Goal: Information Seeking & Learning: Find specific fact

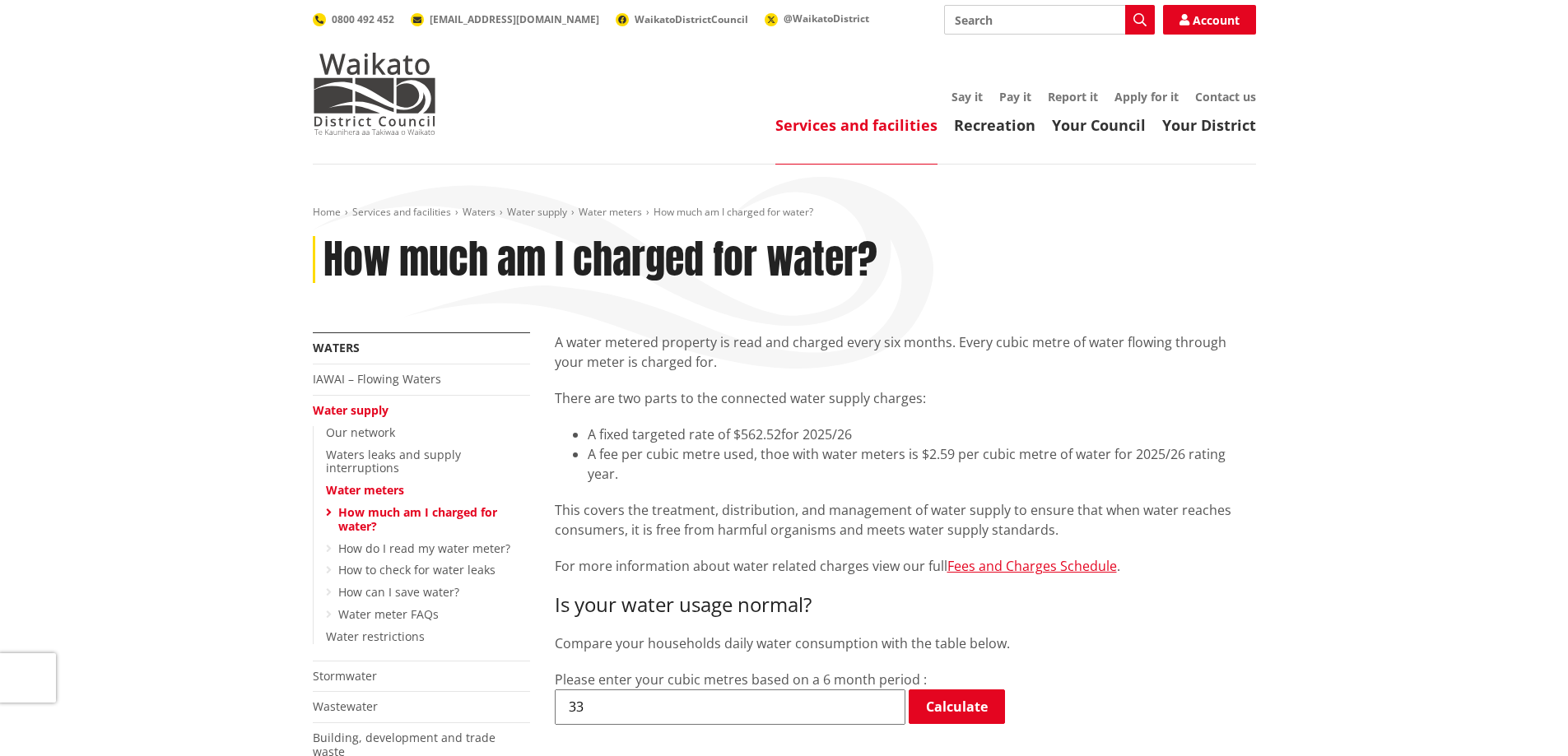
scroll to position [83, 0]
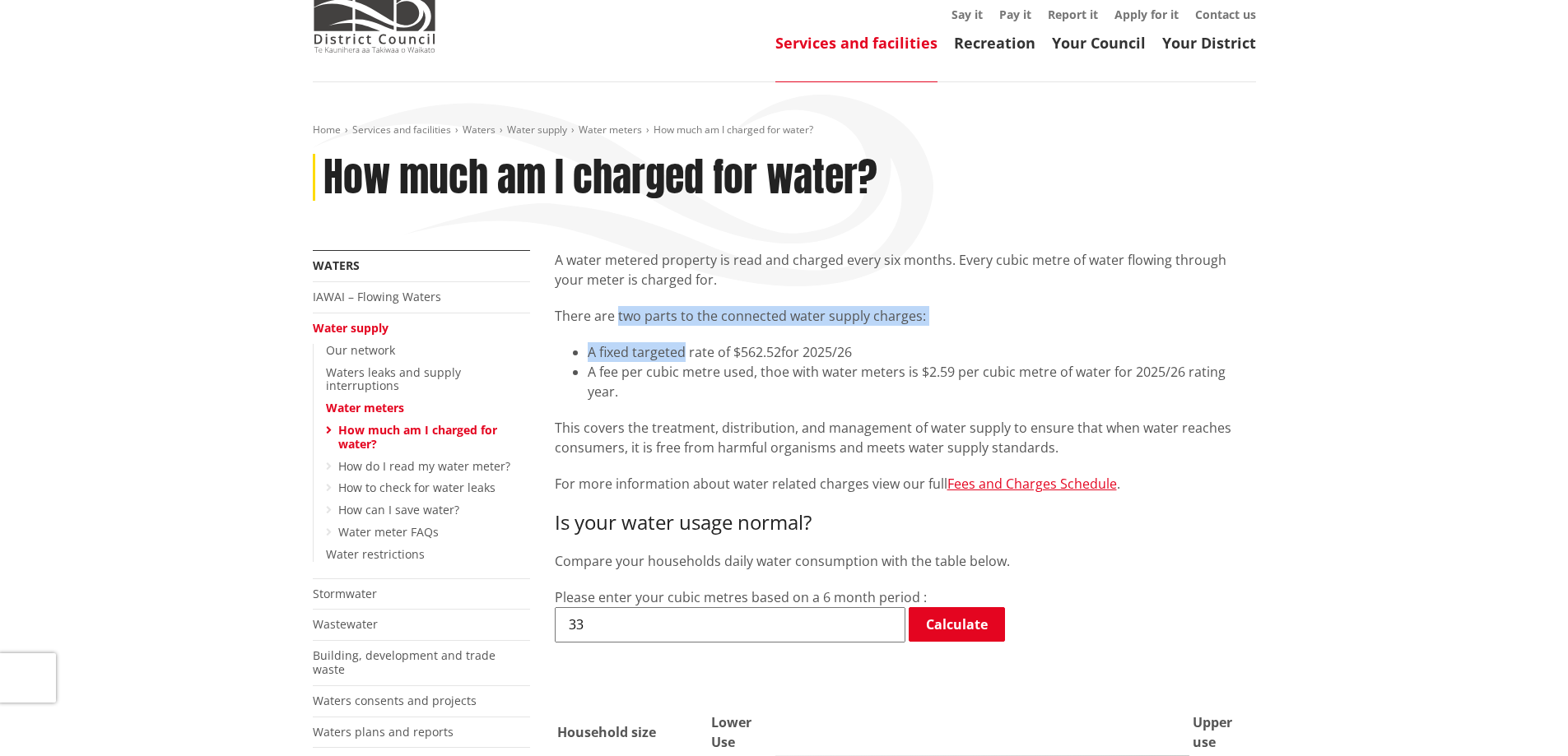
drag, startPoint x: 617, startPoint y: 320, endPoint x: 685, endPoint y: 331, distance: 68.9
click at [685, 331] on div "A water metered property is read and charged every six months. Every cubic metr…" at bounding box center [906, 372] width 701 height 244
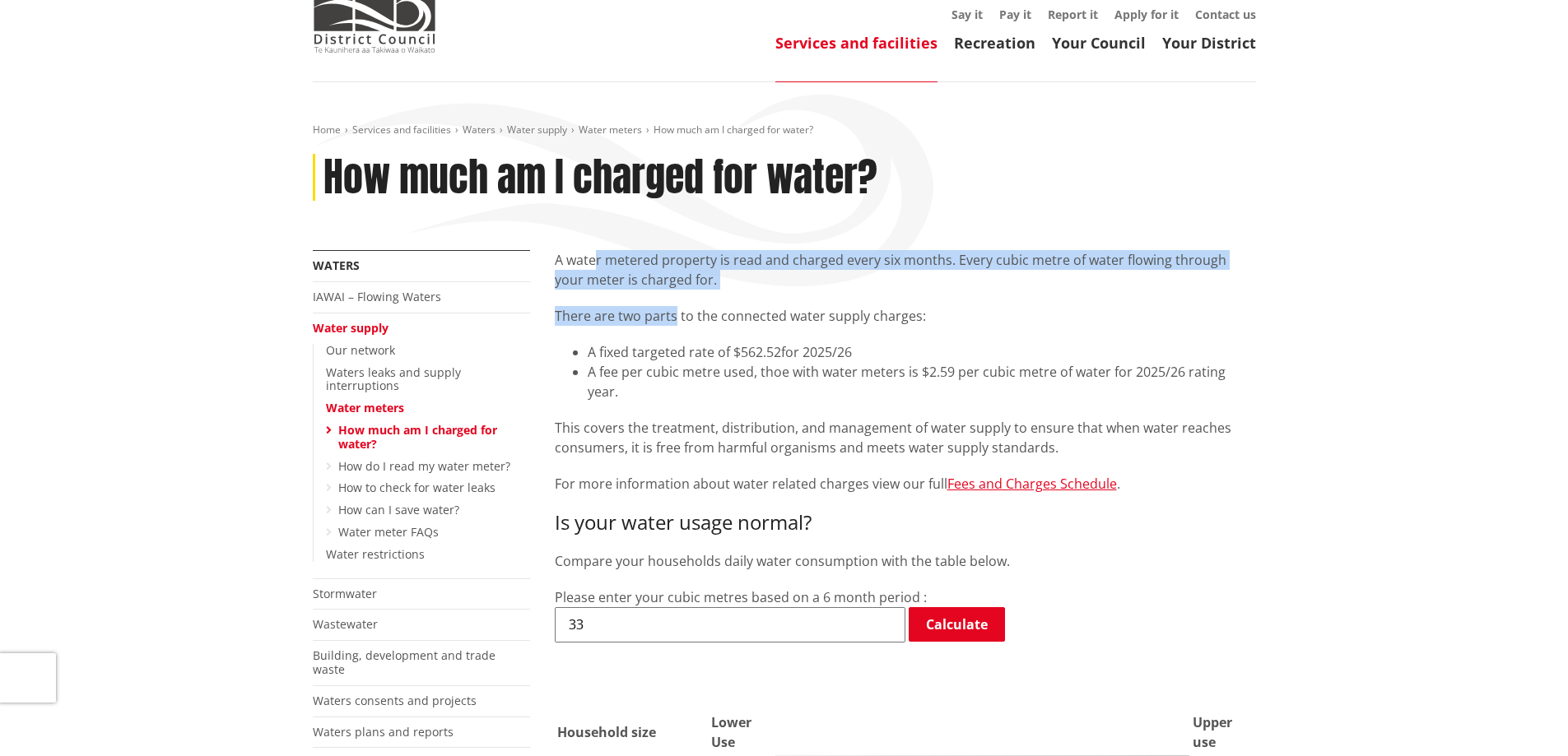
drag, startPoint x: 596, startPoint y: 263, endPoint x: 674, endPoint y: 298, distance: 85.5
click at [674, 298] on div "A water metered property is read and charged every six months. Every cubic metr…" at bounding box center [906, 372] width 701 height 244
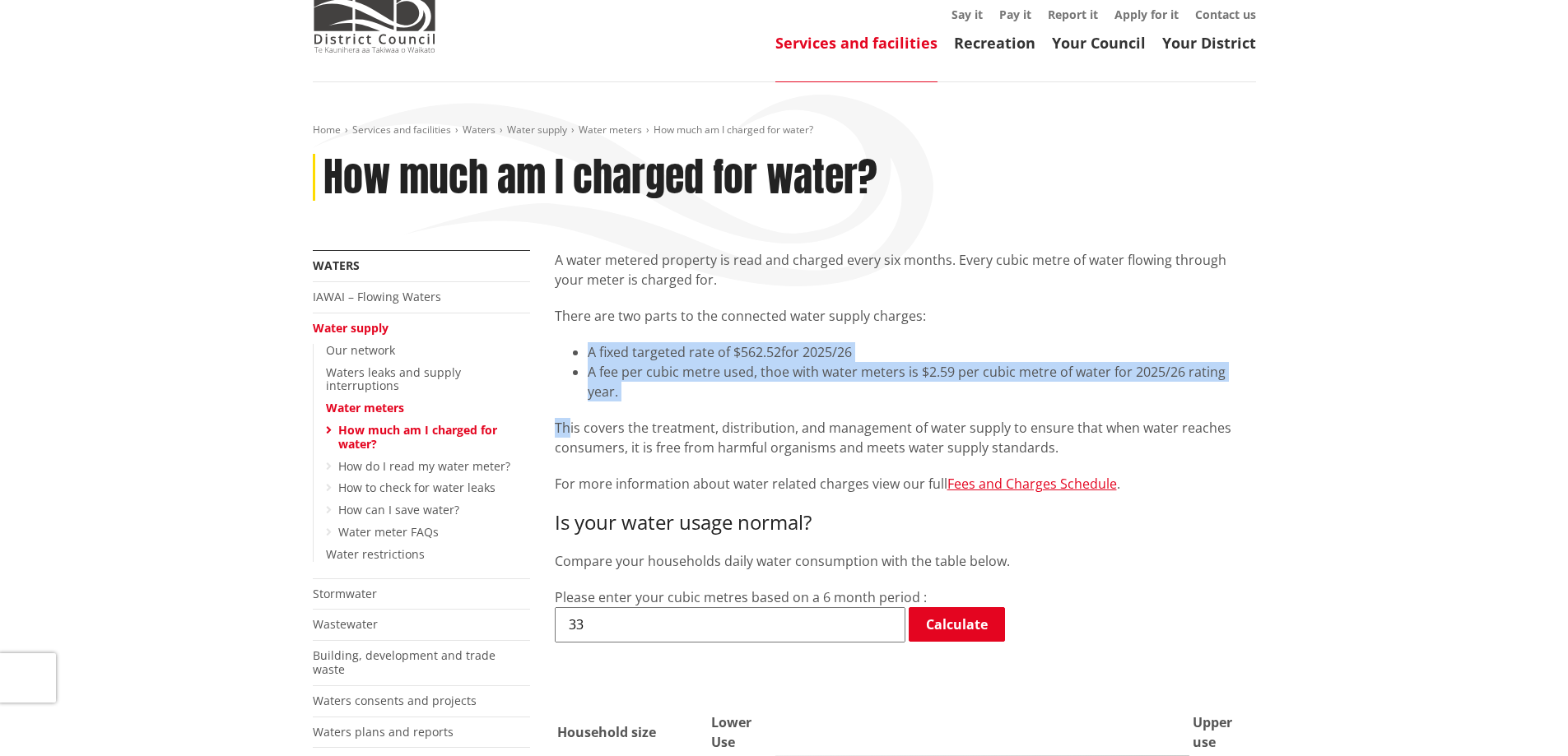
drag, startPoint x: 560, startPoint y: 342, endPoint x: 566, endPoint y: 386, distance: 44.4
click at [566, 386] on div "A water metered property is read and charged every six months. Every cubic metr…" at bounding box center [906, 372] width 701 height 244
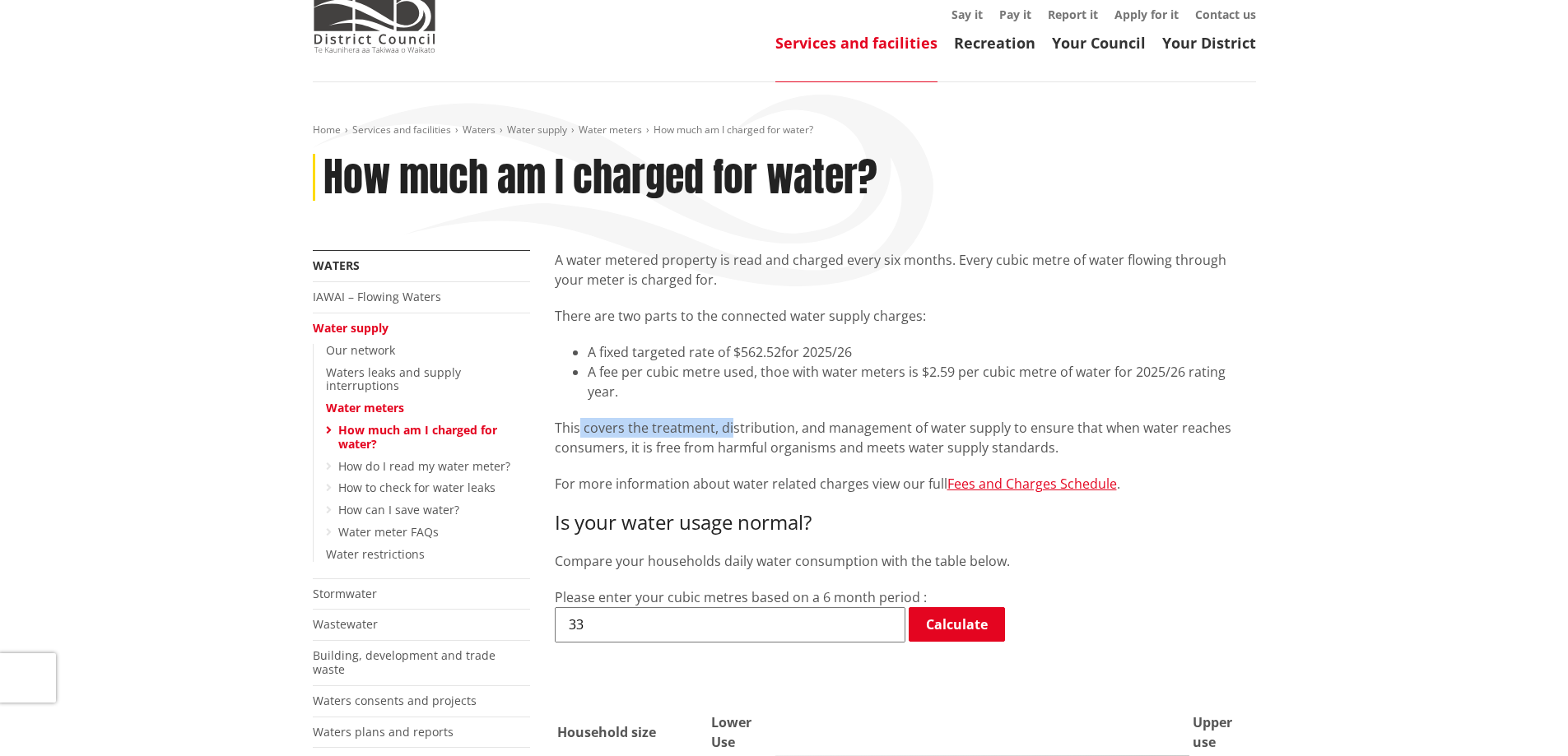
drag, startPoint x: 589, startPoint y: 406, endPoint x: 729, endPoint y: 406, distance: 140.0
click at [729, 418] on p "This covers the treatment, distribution, and management of water supply to ensu…" at bounding box center [906, 437] width 701 height 39
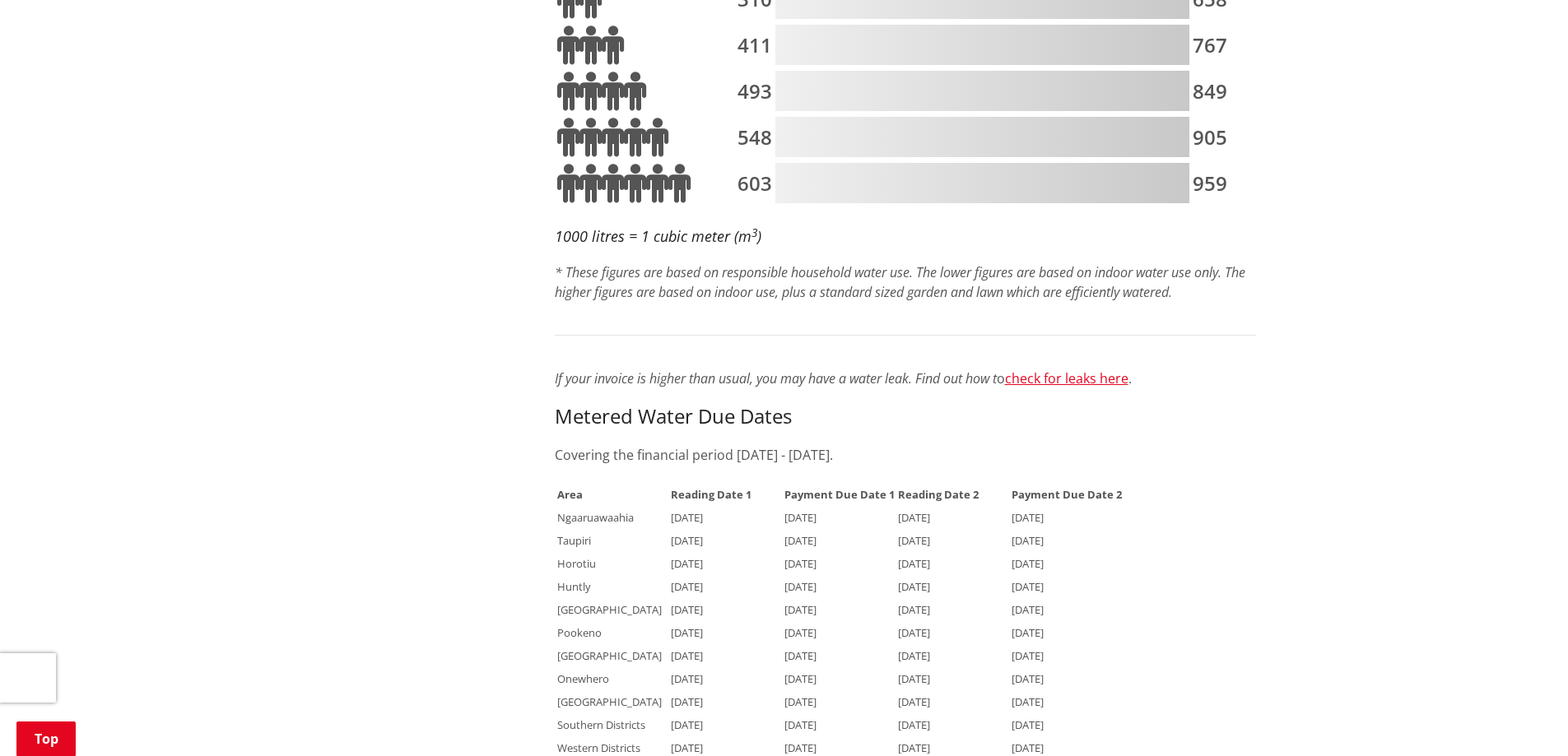
scroll to position [987, 0]
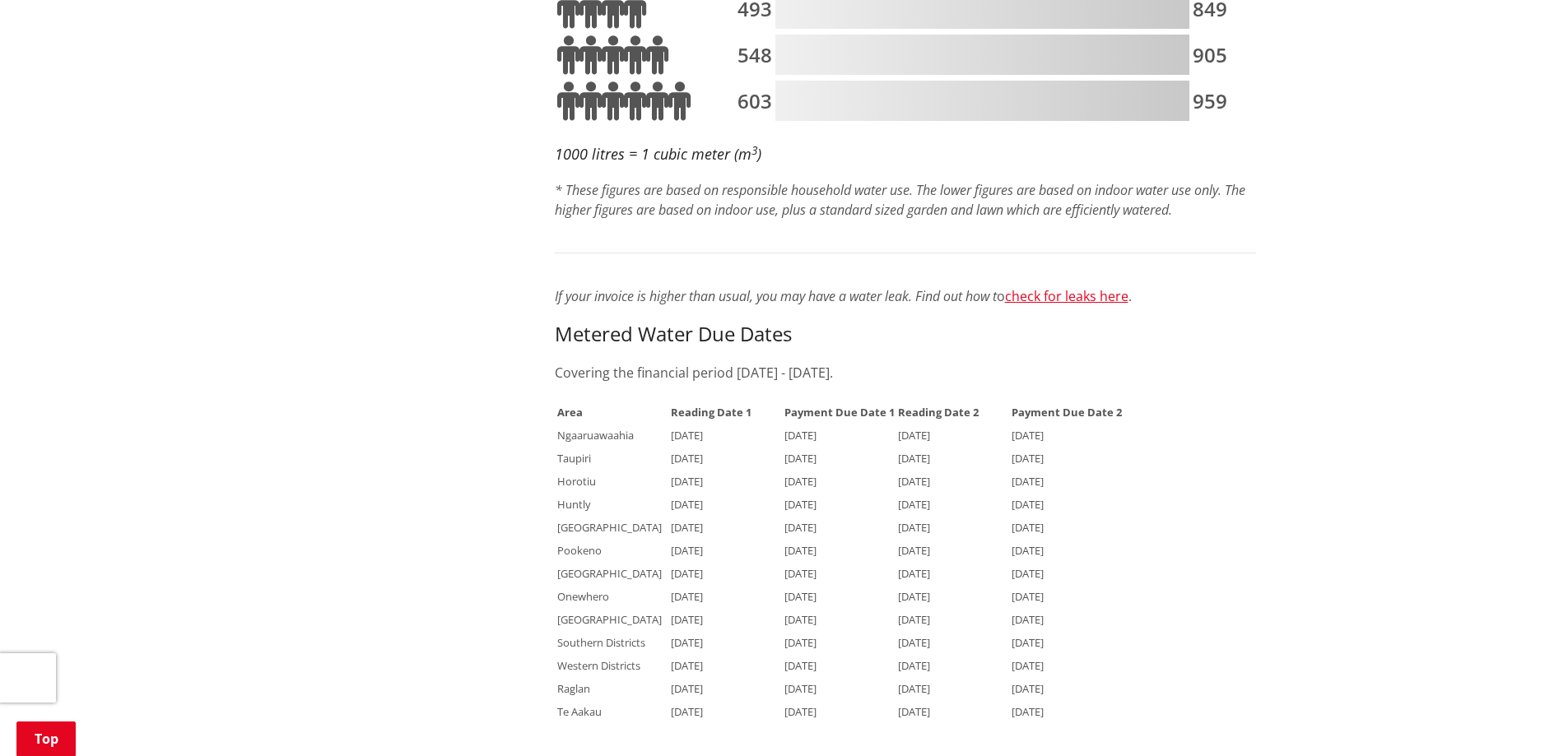
drag, startPoint x: 545, startPoint y: 359, endPoint x: 549, endPoint y: 372, distance: 13.6
click at [549, 372] on div "A water metered property is read and charged every six months. Every cubic metr…" at bounding box center [906, 507] width 726 height 2323
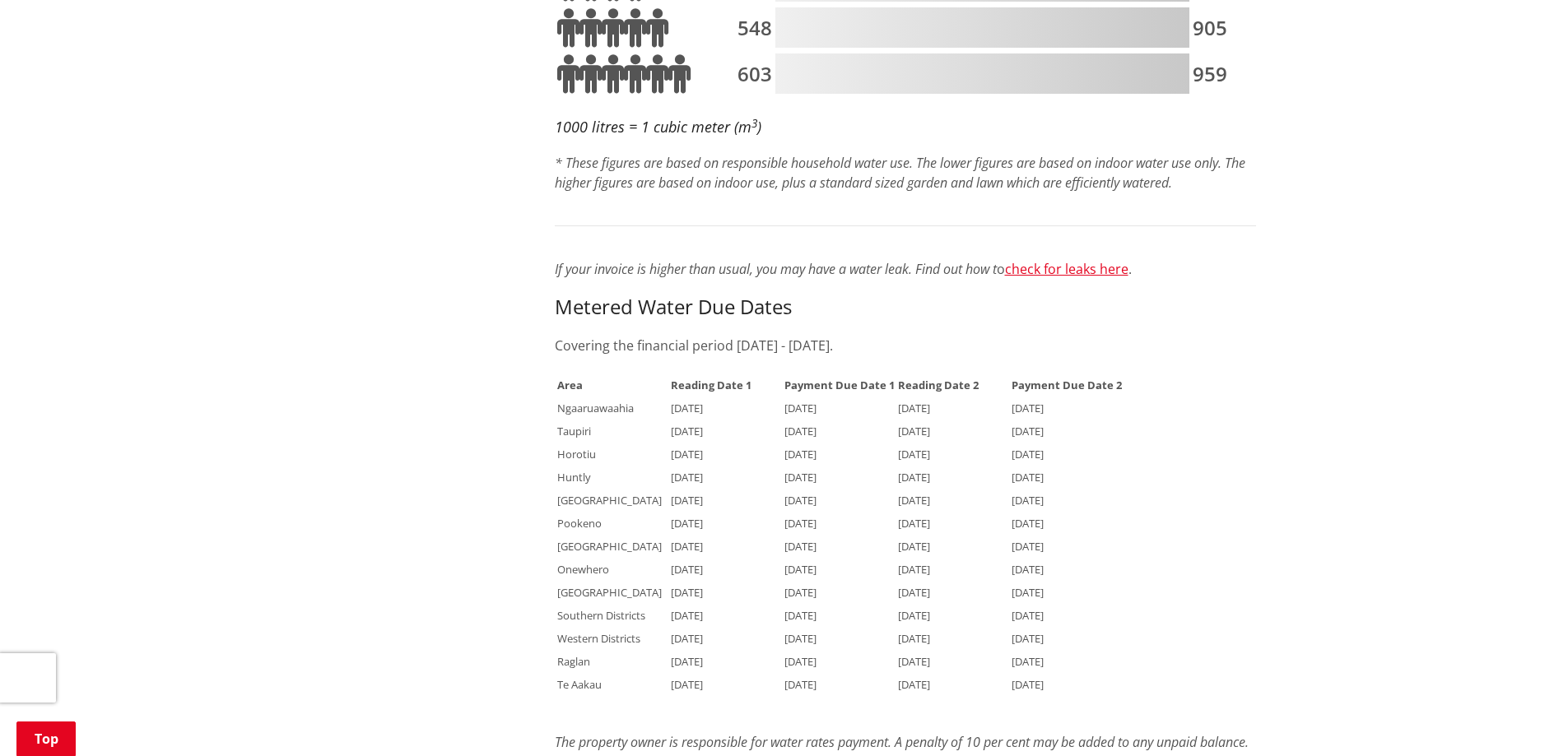
scroll to position [1030, 0]
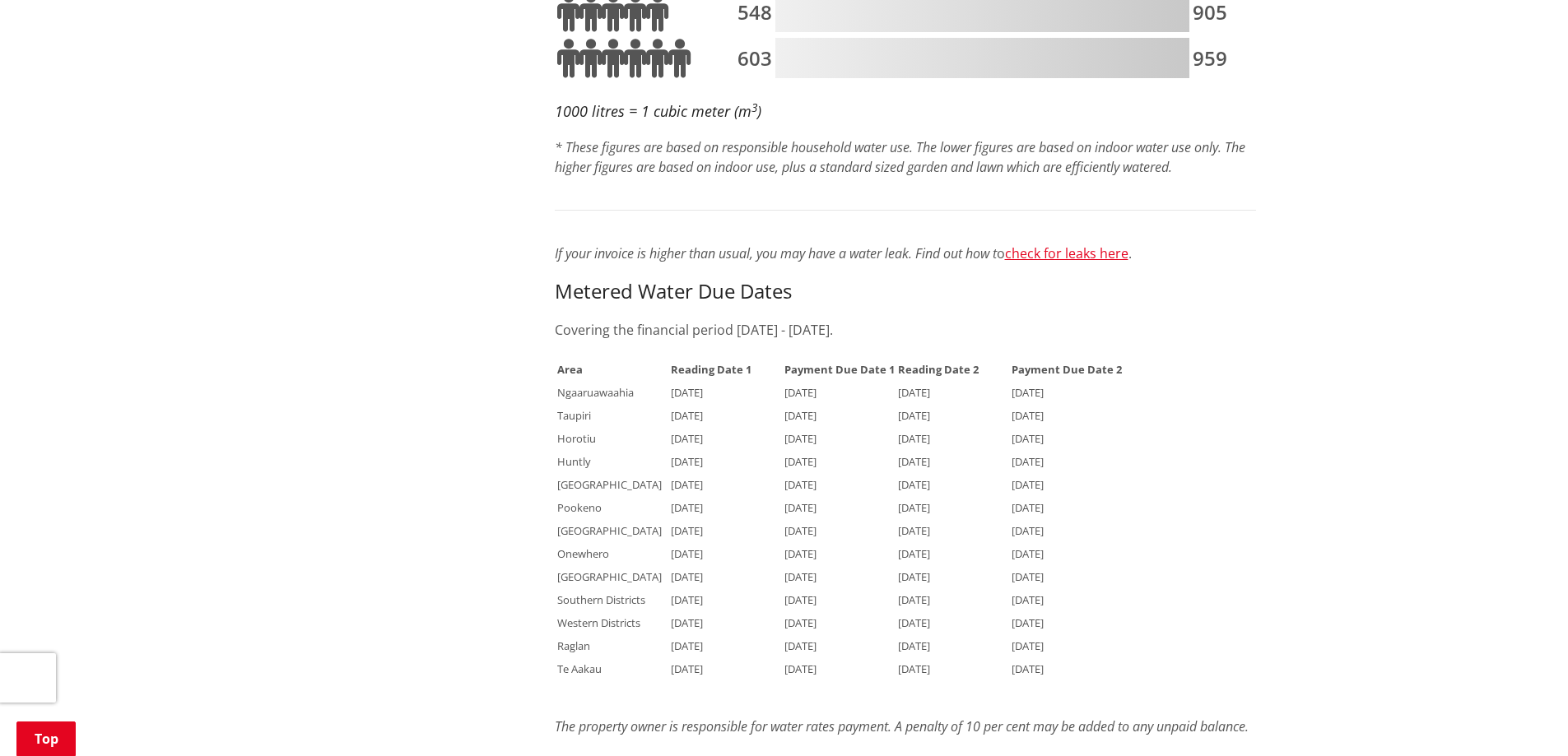
drag, startPoint x: 562, startPoint y: 428, endPoint x: 1120, endPoint y: 422, distance: 558.0
click at [1120, 422] on table "Area Reading Date 1 Payment Due Date 1 Reading Date 2 Payment Due Date 2 Ngaaru…" at bounding box center [840, 518] width 569 height 324
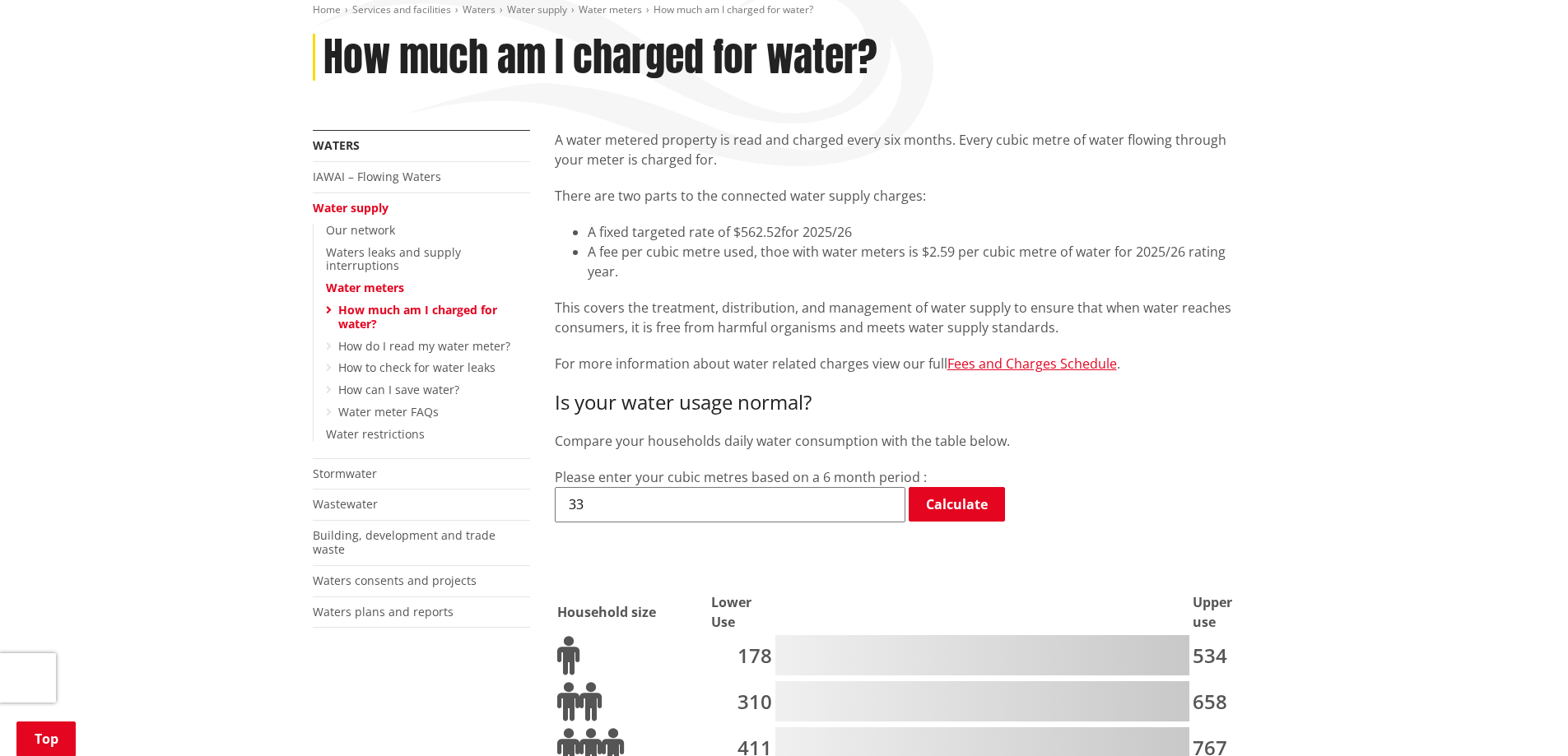
scroll to position [0, 0]
